Goal: Ask a question

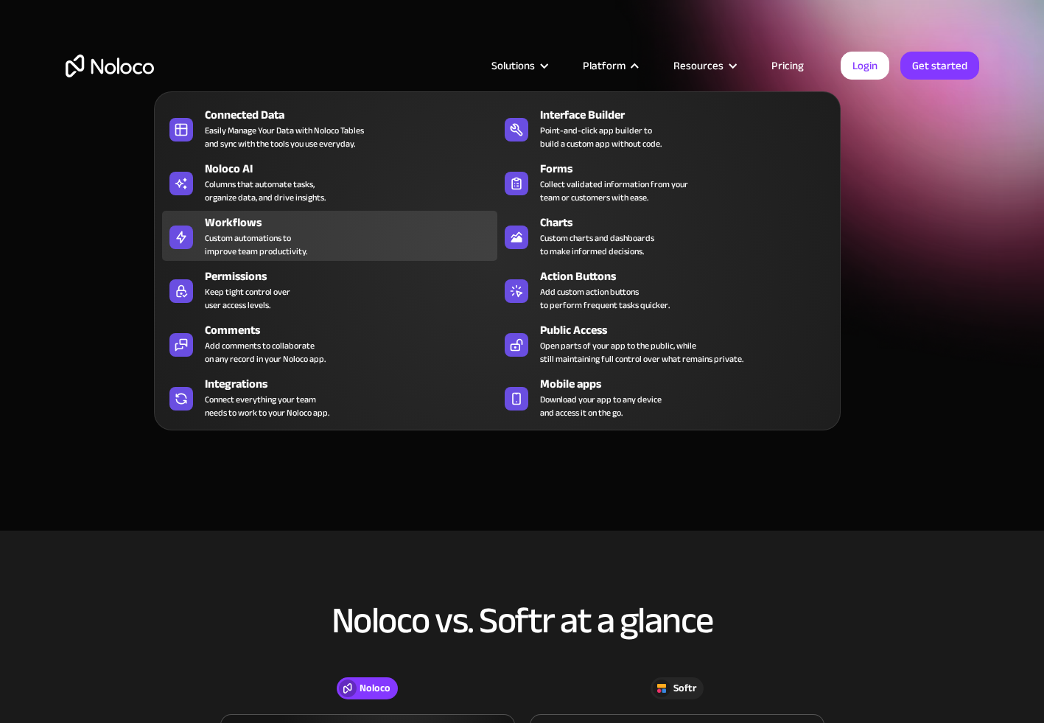
click at [251, 241] on div "Custom automations to improve team productivity." at bounding box center [256, 244] width 102 height 27
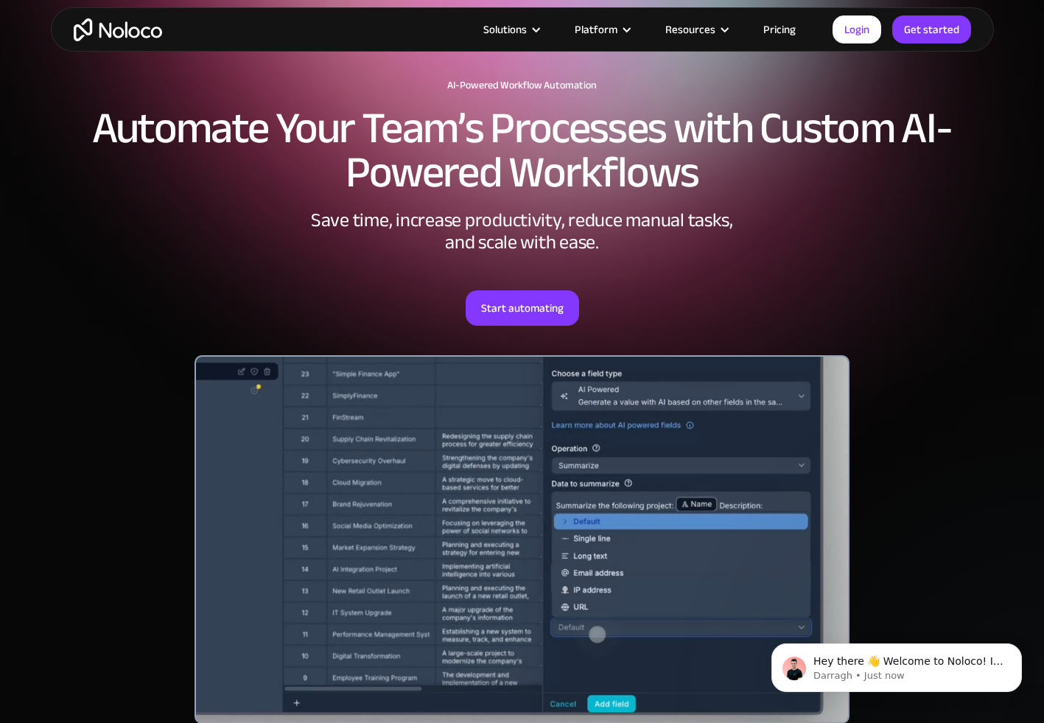
click at [791, 32] on link "Pricing" at bounding box center [779, 29] width 69 height 19
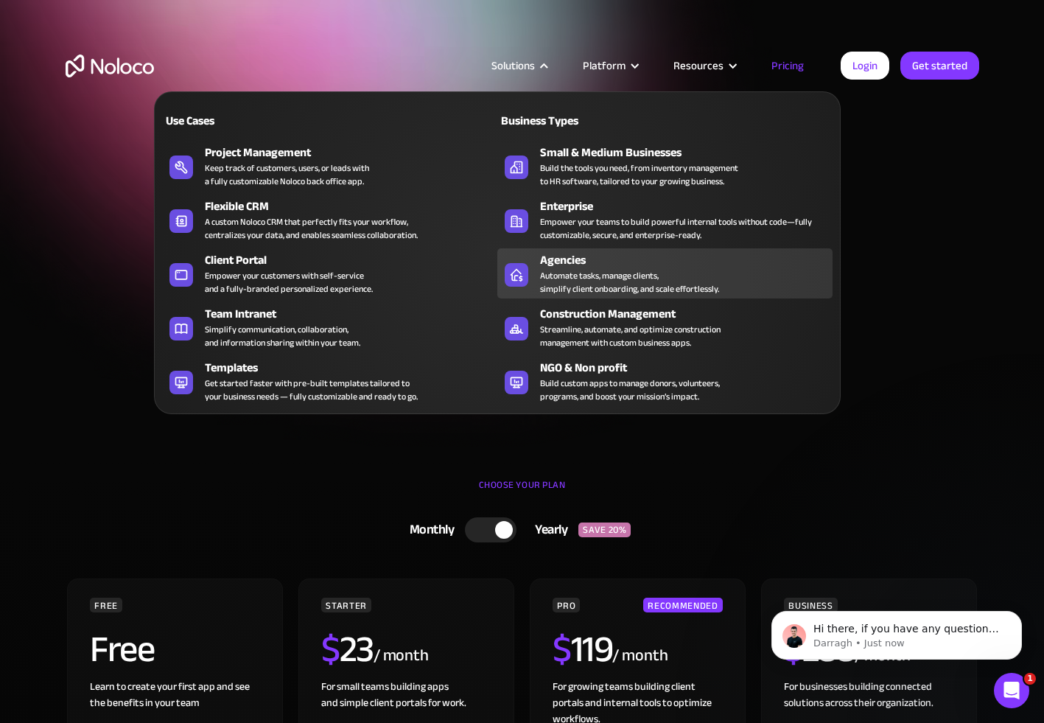
click at [588, 282] on div "Automate tasks, manage clients, simplify client onboarding, and scale effortles…" at bounding box center [629, 282] width 179 height 27
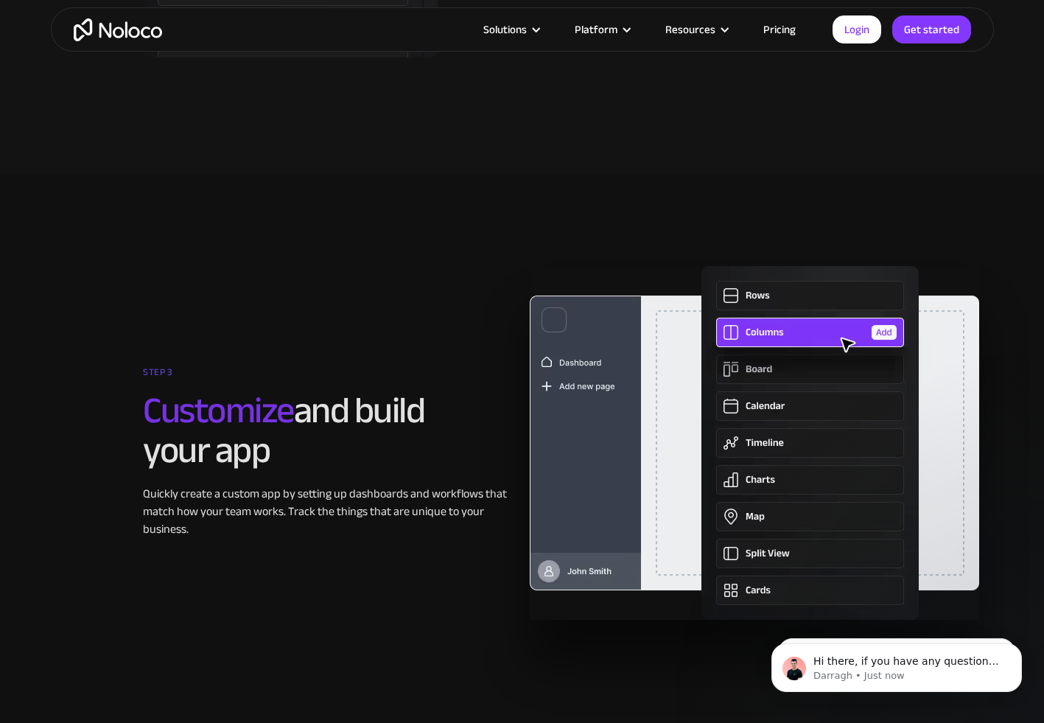
scroll to position [2638, 0]
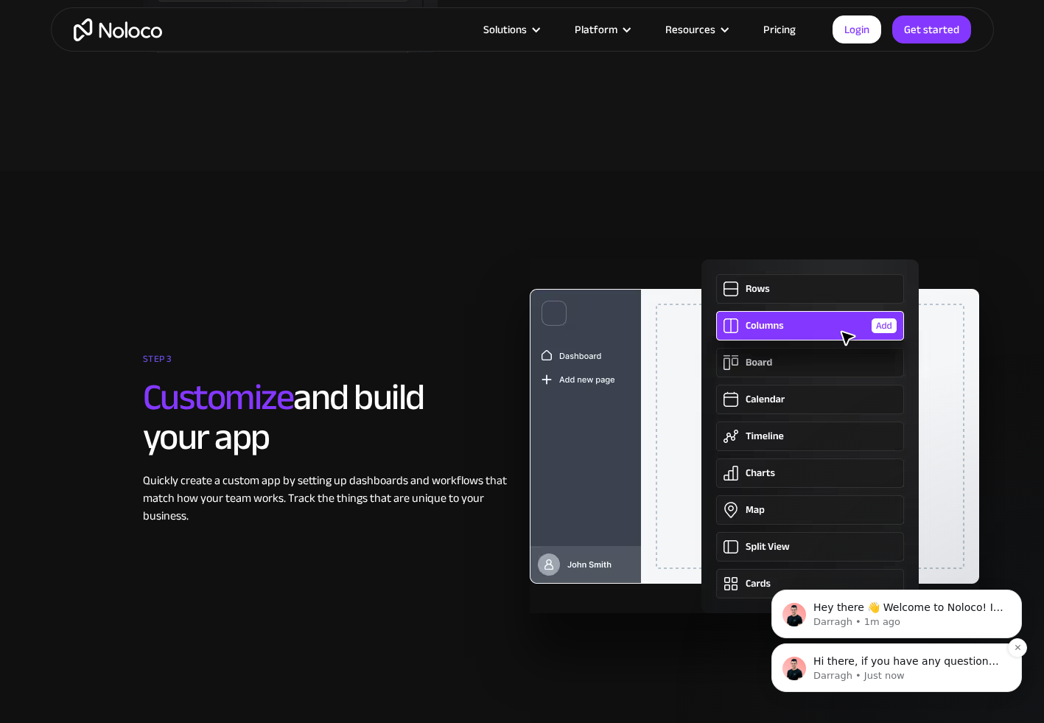
click at [915, 674] on p "Darragh • Just now" at bounding box center [909, 675] width 190 height 13
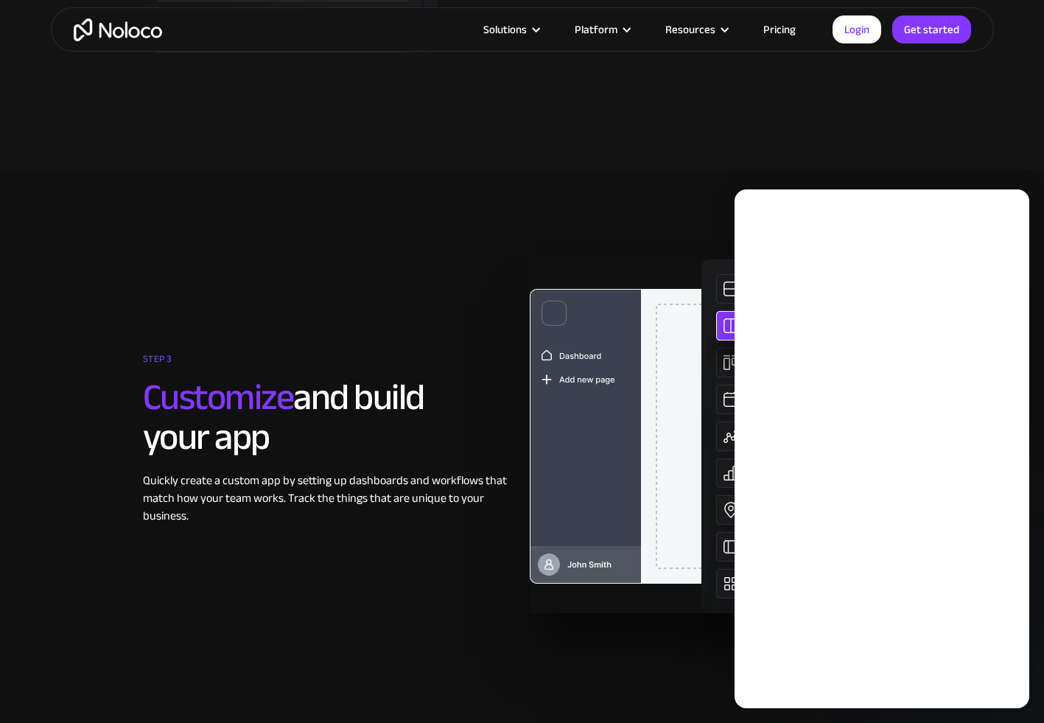
scroll to position [0, 0]
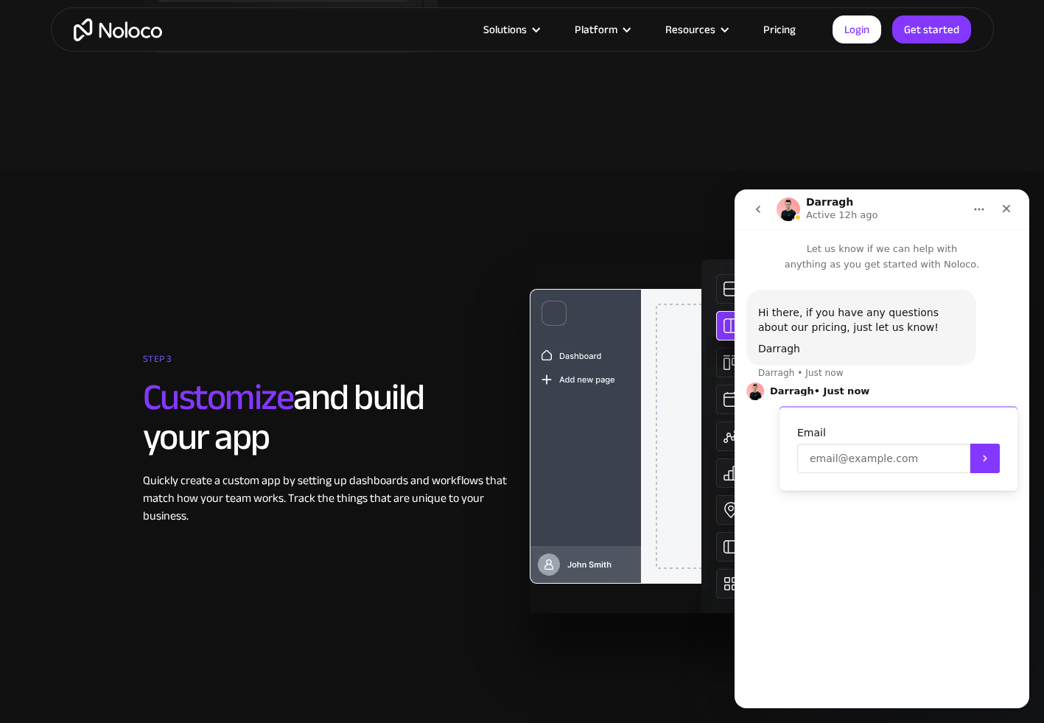
click at [899, 458] on input "Enter your email" at bounding box center [884, 458] width 173 height 29
type input "lorna.crowley@gmail.com"
click at [1000, 453] on button "Submit" at bounding box center [985, 458] width 29 height 29
type textarea "do you white label your software?"
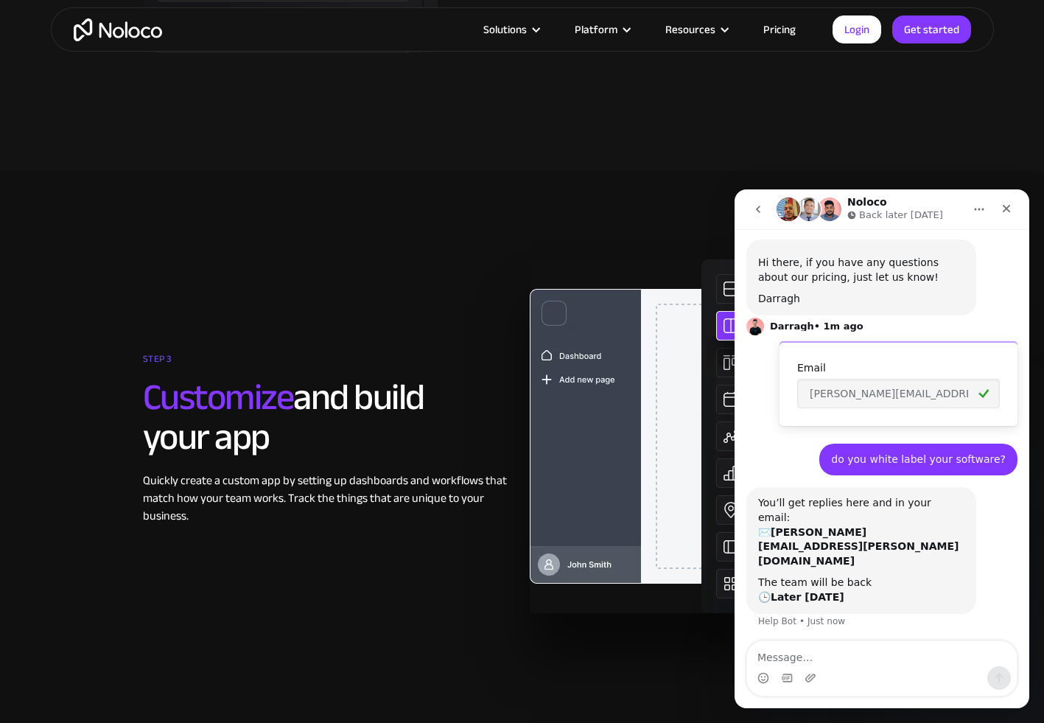
scroll to position [52, 0]
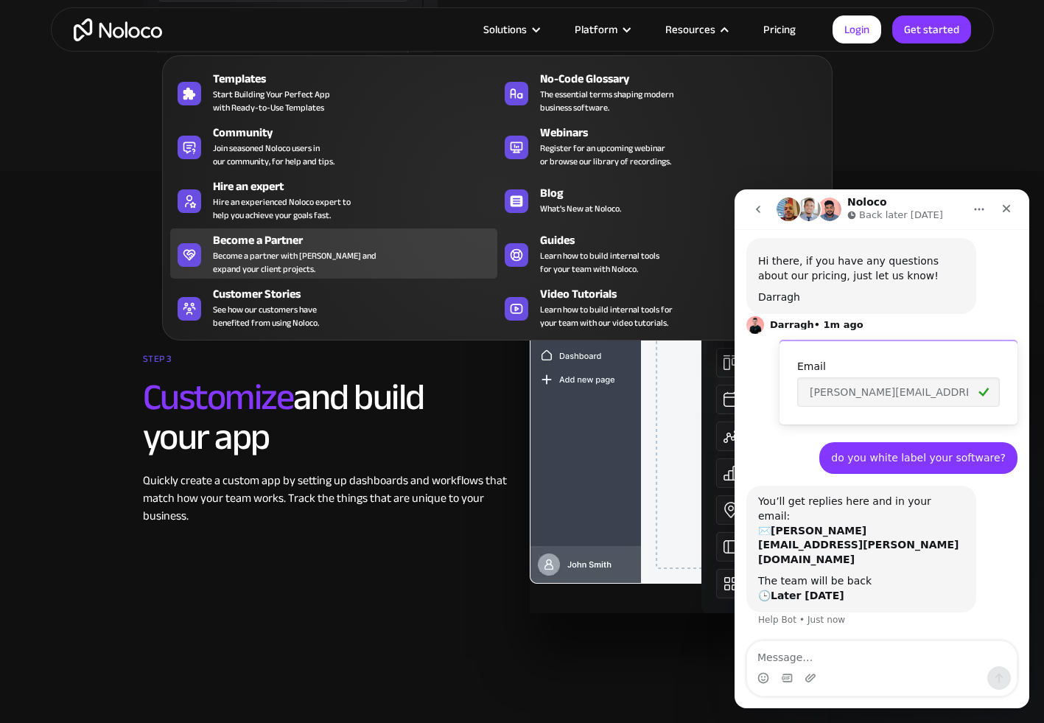
click at [285, 245] on div "Become a Partner" at bounding box center [358, 240] width 291 height 18
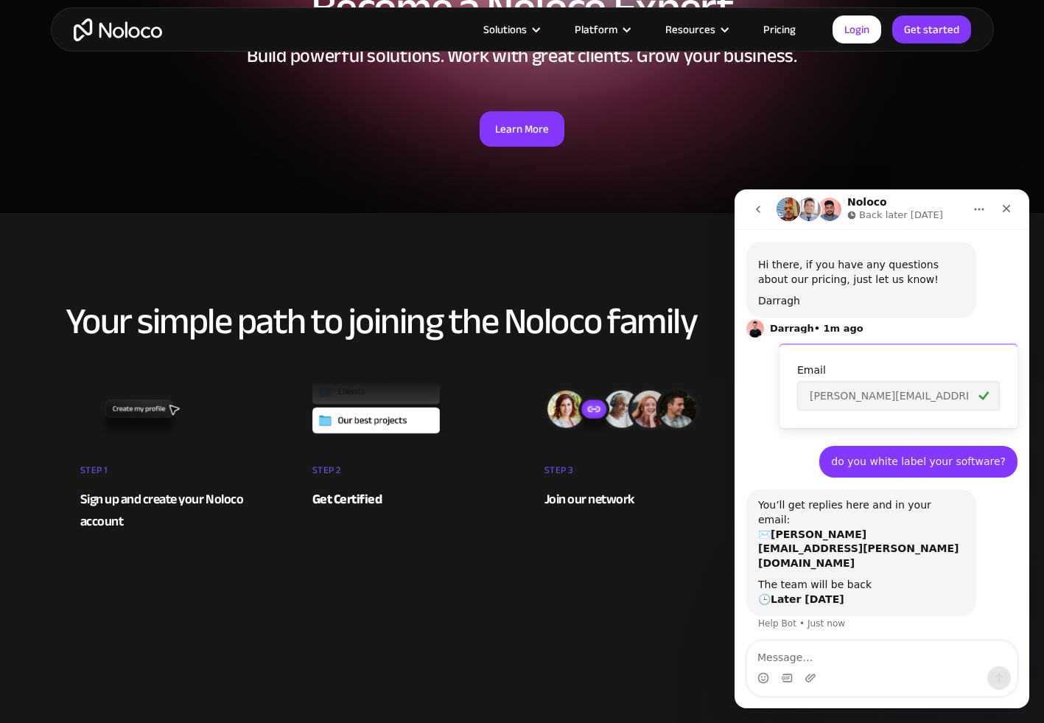
scroll to position [52, 0]
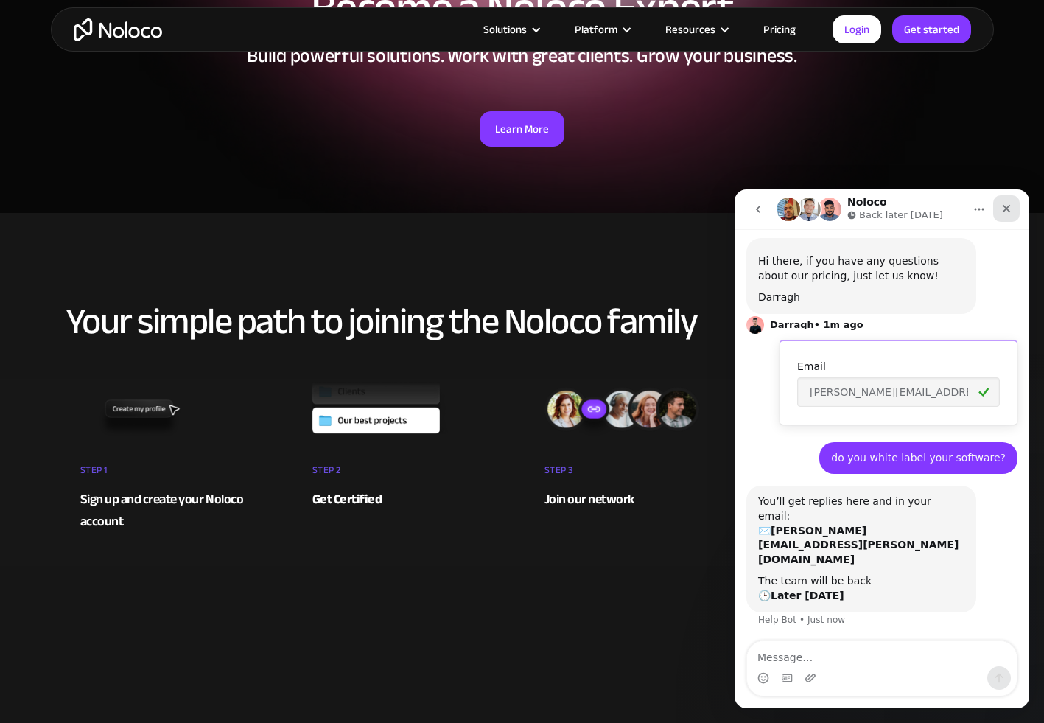
click at [1010, 213] on icon "Close" at bounding box center [1007, 209] width 12 height 12
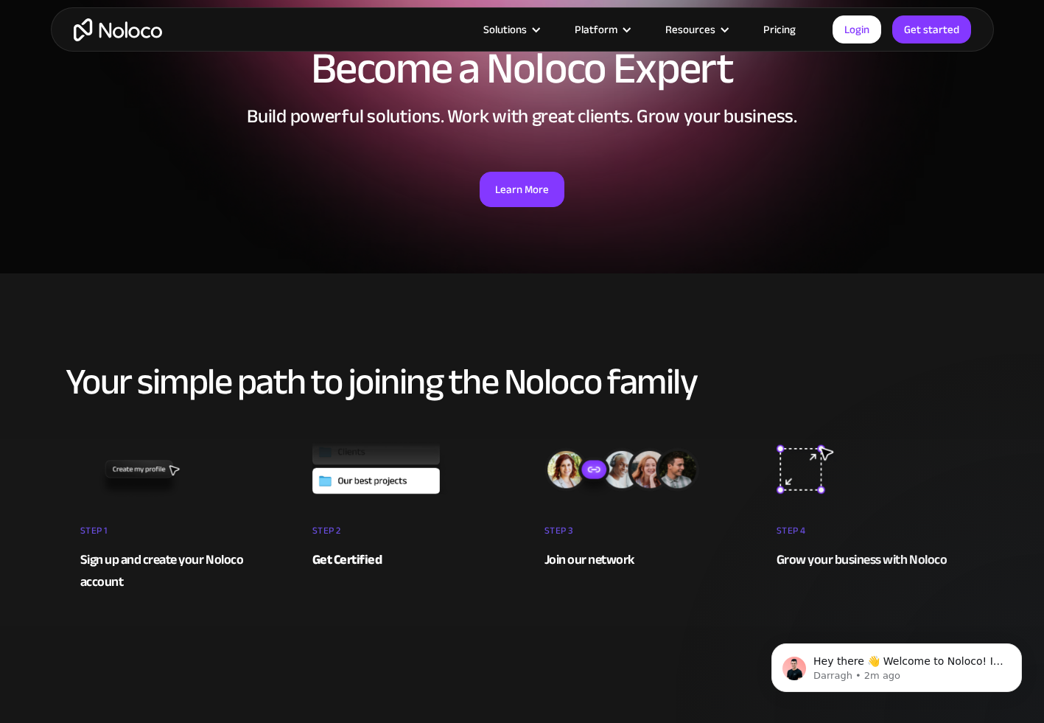
scroll to position [0, 0]
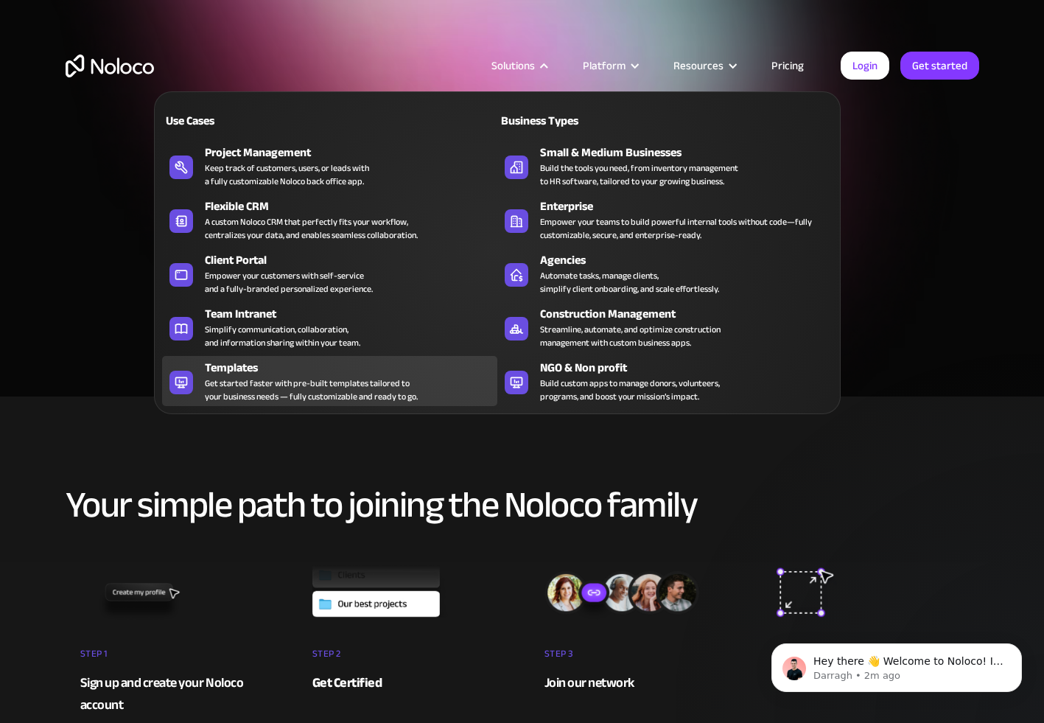
click at [428, 381] on div "Templates Get started faster with pre-built templates tailored to your business…" at bounding box center [347, 381] width 285 height 44
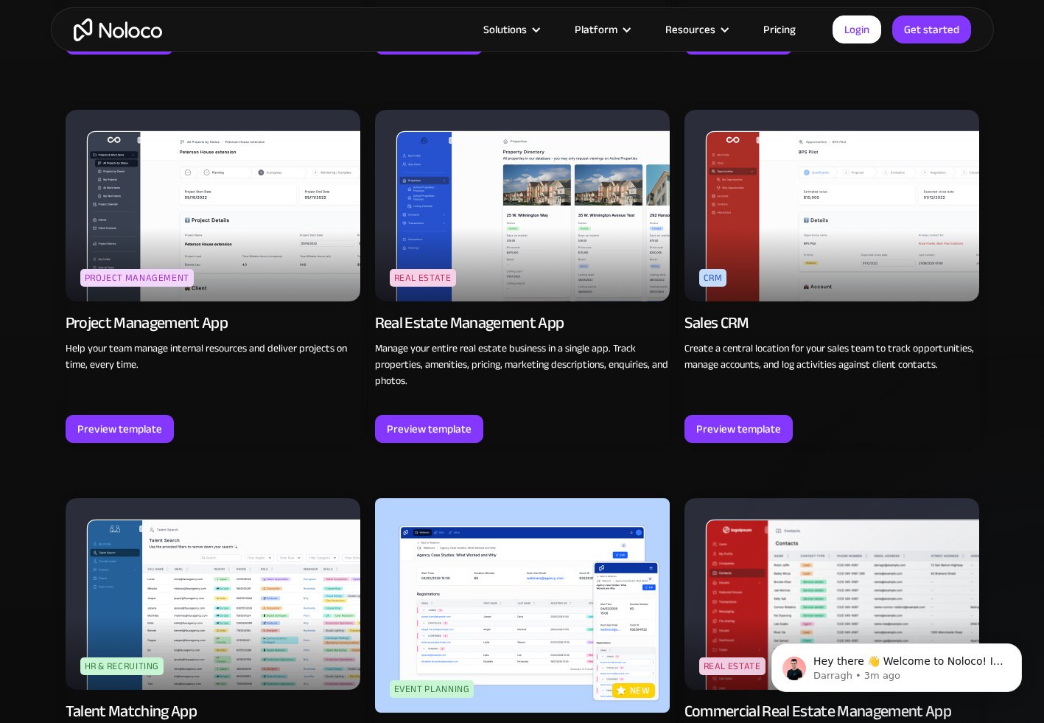
scroll to position [2566, 0]
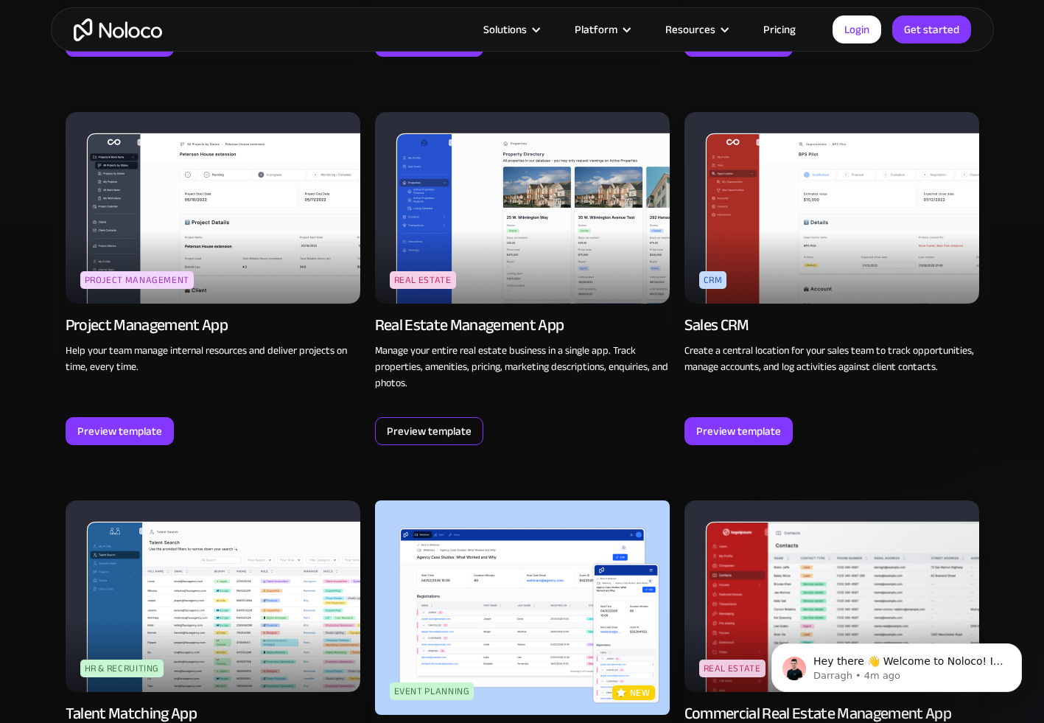
click at [427, 430] on div "Preview template" at bounding box center [429, 431] width 85 height 19
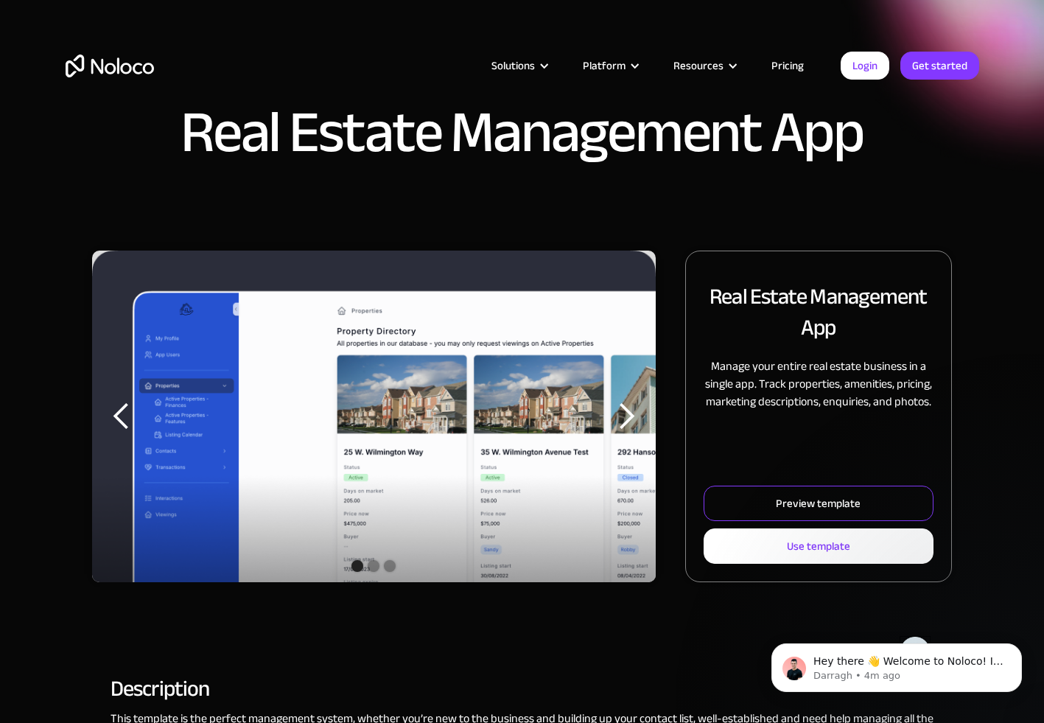
click at [829, 504] on div "Preview template" at bounding box center [818, 503] width 85 height 19
